Goal: Check status: Check status

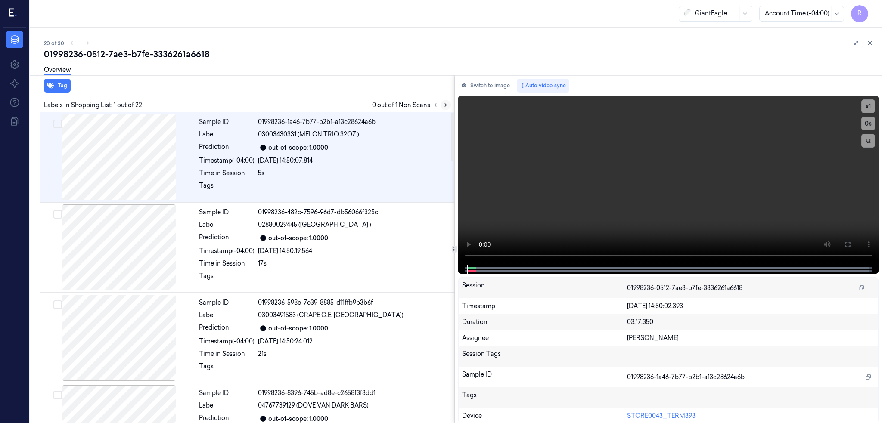
click at [449, 102] on icon at bounding box center [446, 105] width 6 height 6
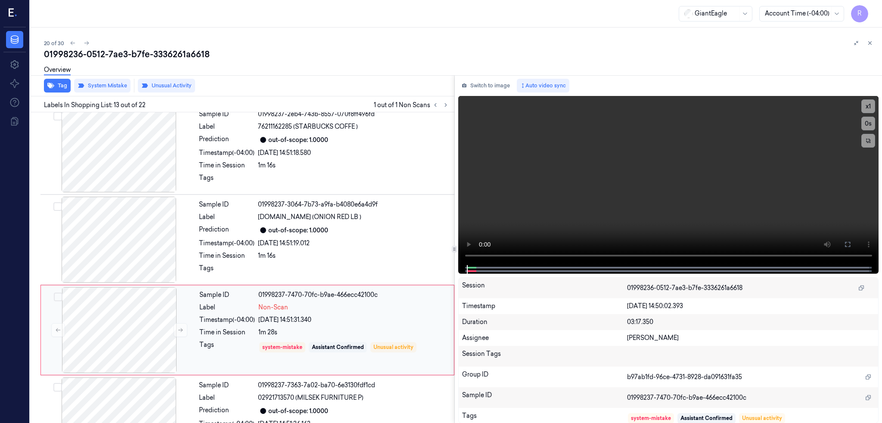
scroll to position [974, 0]
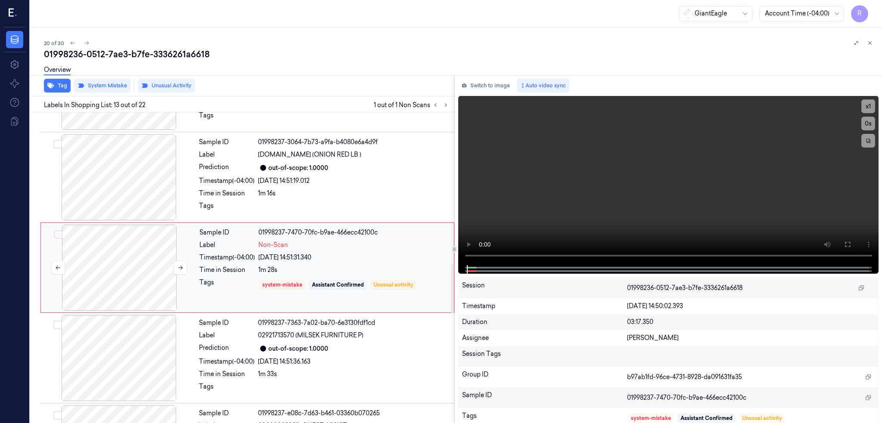
click at [92, 278] on div at bounding box center [119, 268] width 153 height 86
click at [129, 284] on div at bounding box center [119, 268] width 153 height 86
click at [128, 177] on div at bounding box center [118, 177] width 153 height 86
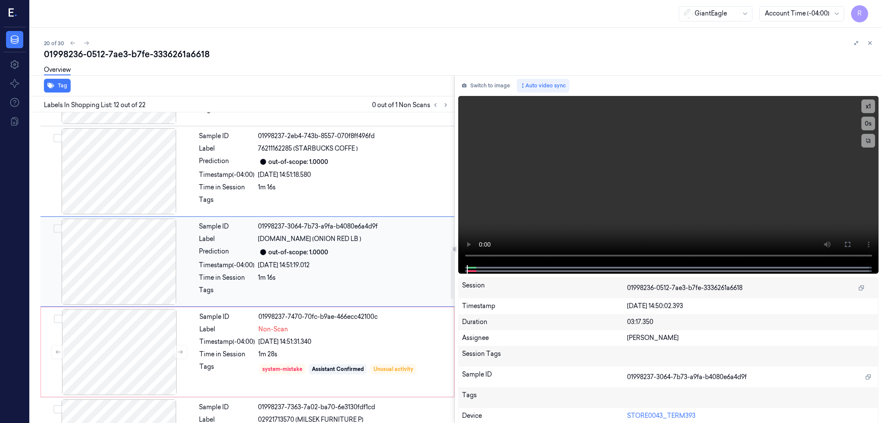
scroll to position [884, 0]
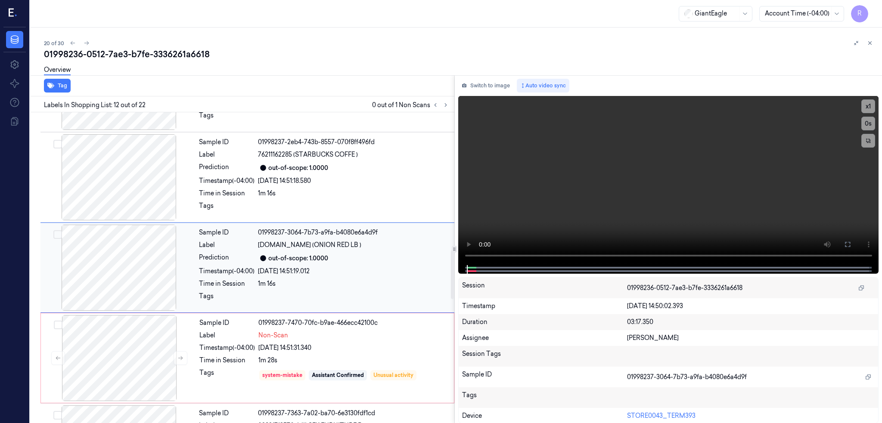
click at [136, 236] on div at bounding box center [118, 268] width 153 height 86
click at [103, 162] on div at bounding box center [118, 177] width 153 height 86
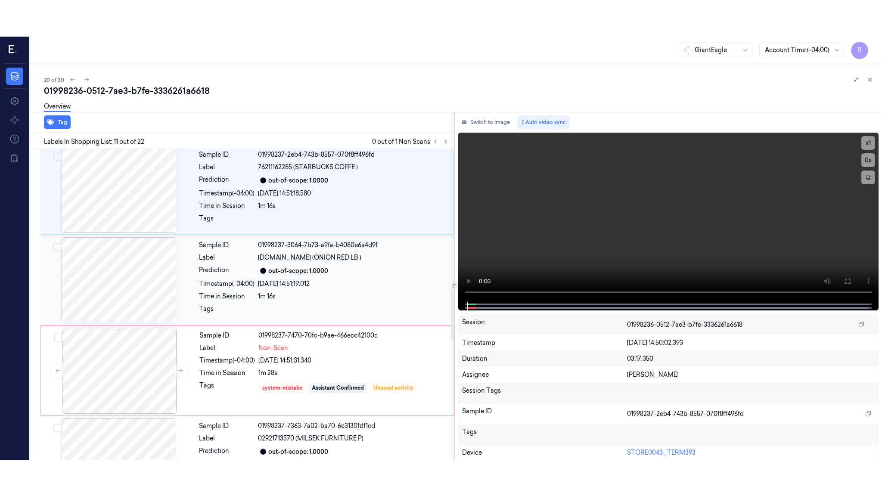
scroll to position [793, 0]
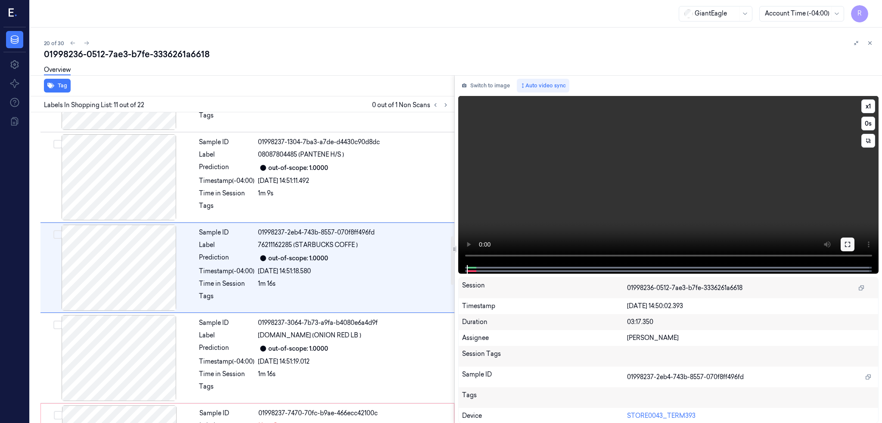
click at [854, 240] on button at bounding box center [847, 245] width 14 height 14
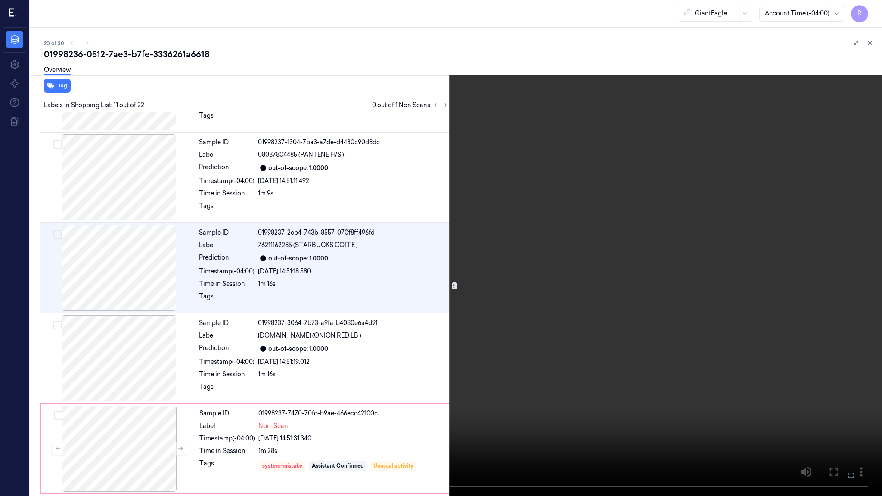
drag, startPoint x: 54, startPoint y: 495, endPoint x: 381, endPoint y: 386, distance: 345.3
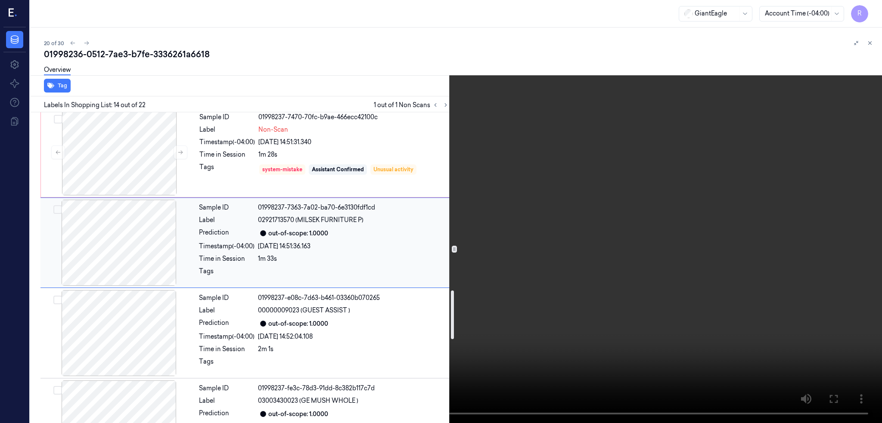
scroll to position [1143, 0]
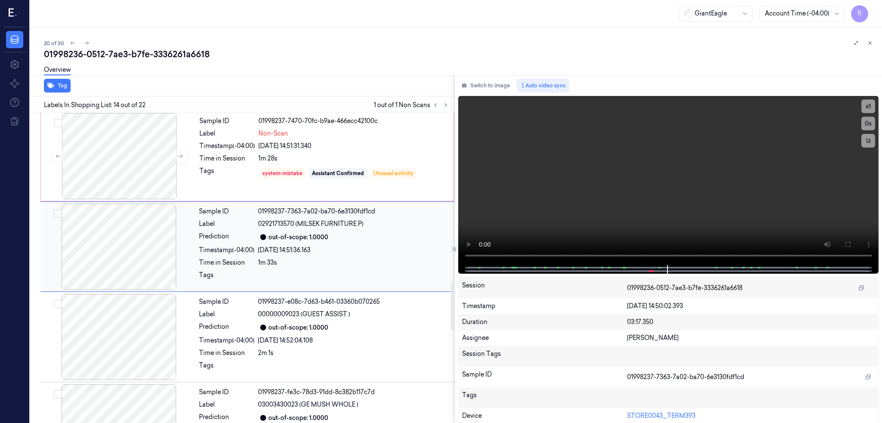
click at [125, 251] on div at bounding box center [118, 247] width 153 height 86
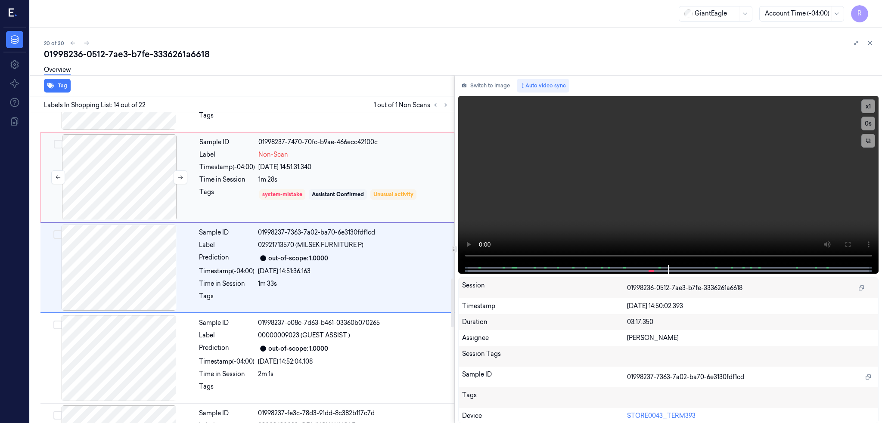
click at [125, 182] on div at bounding box center [119, 177] width 153 height 86
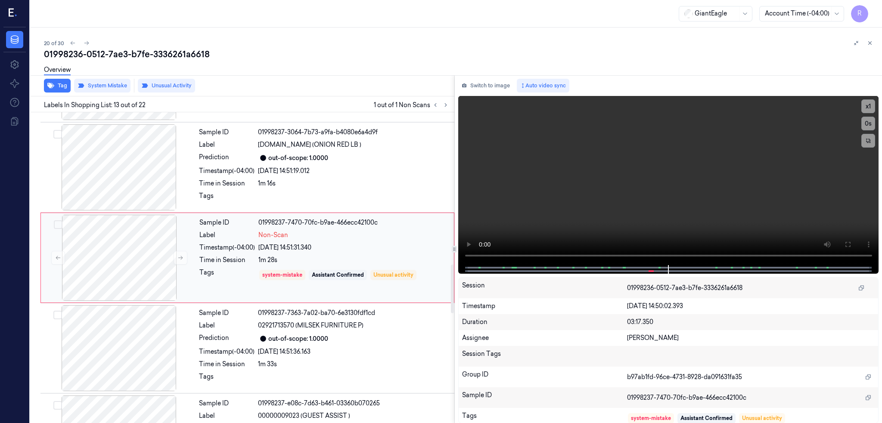
scroll to position [974, 0]
